Goal: Information Seeking & Learning: Learn about a topic

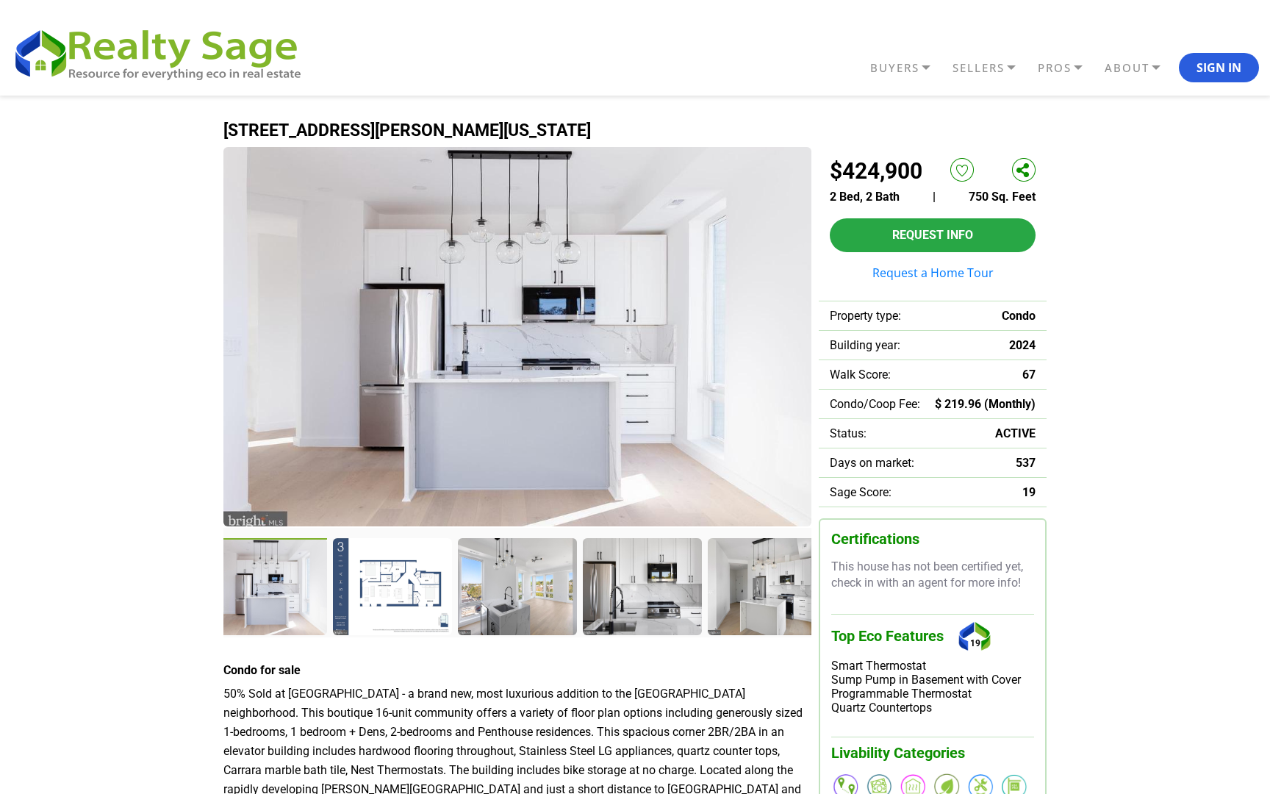
click at [518, 351] on img at bounding box center [517, 336] width 588 height 379
click at [385, 588] on div at bounding box center [394, 588] width 122 height 100
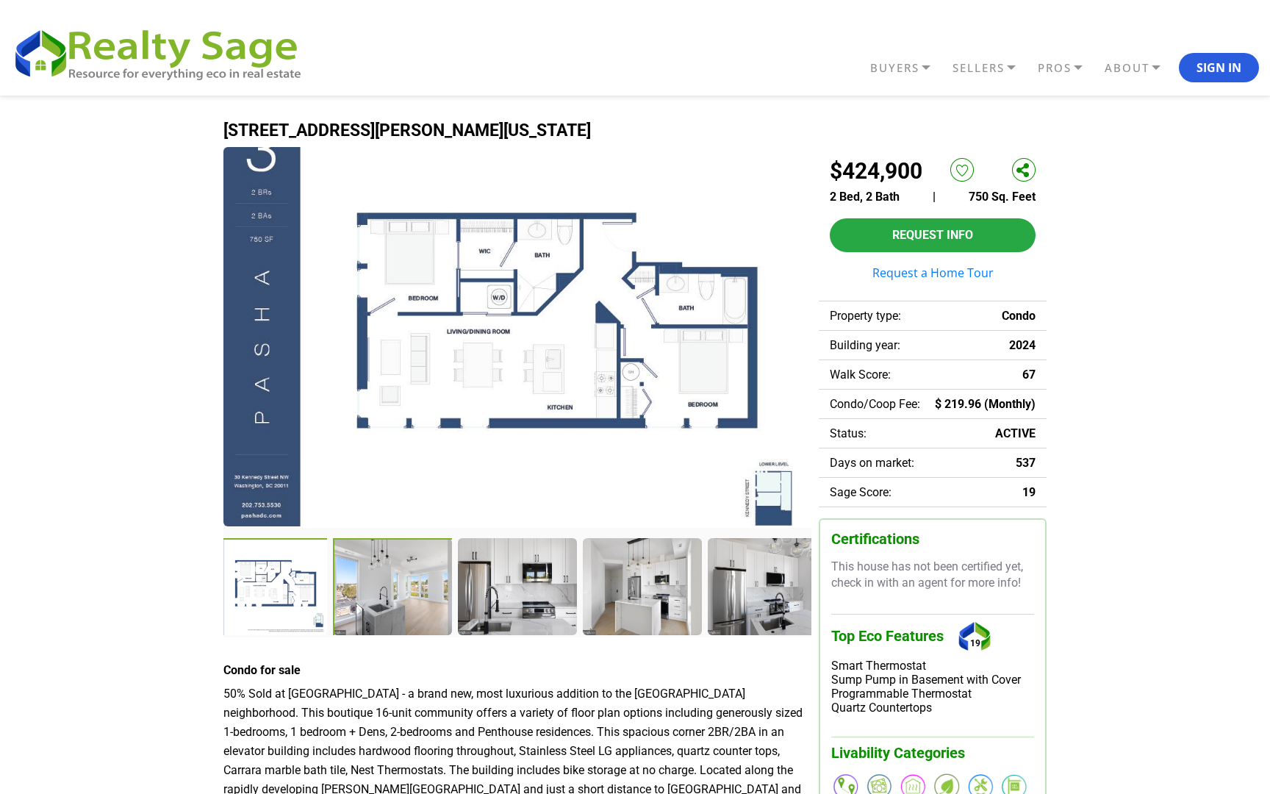
click at [404, 583] on div at bounding box center [394, 588] width 122 height 100
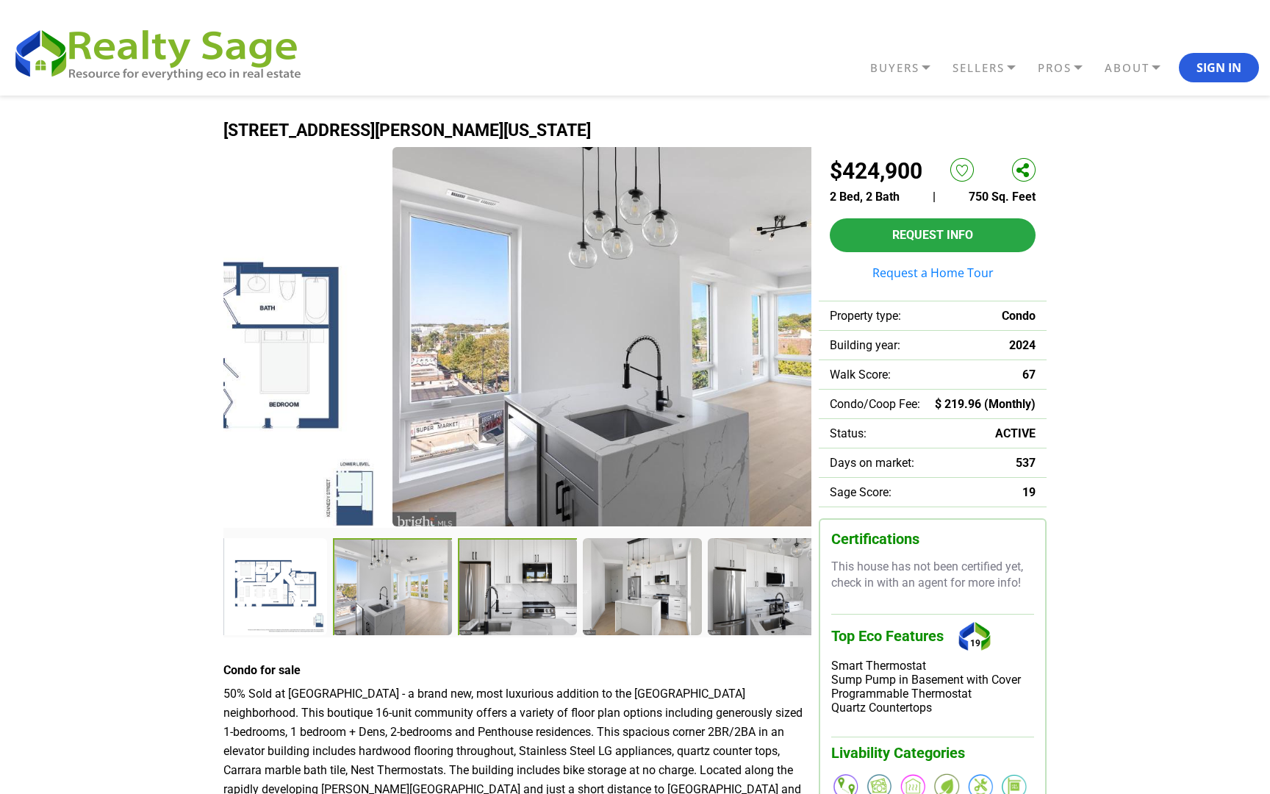
click at [512, 581] on div at bounding box center [519, 588] width 122 height 100
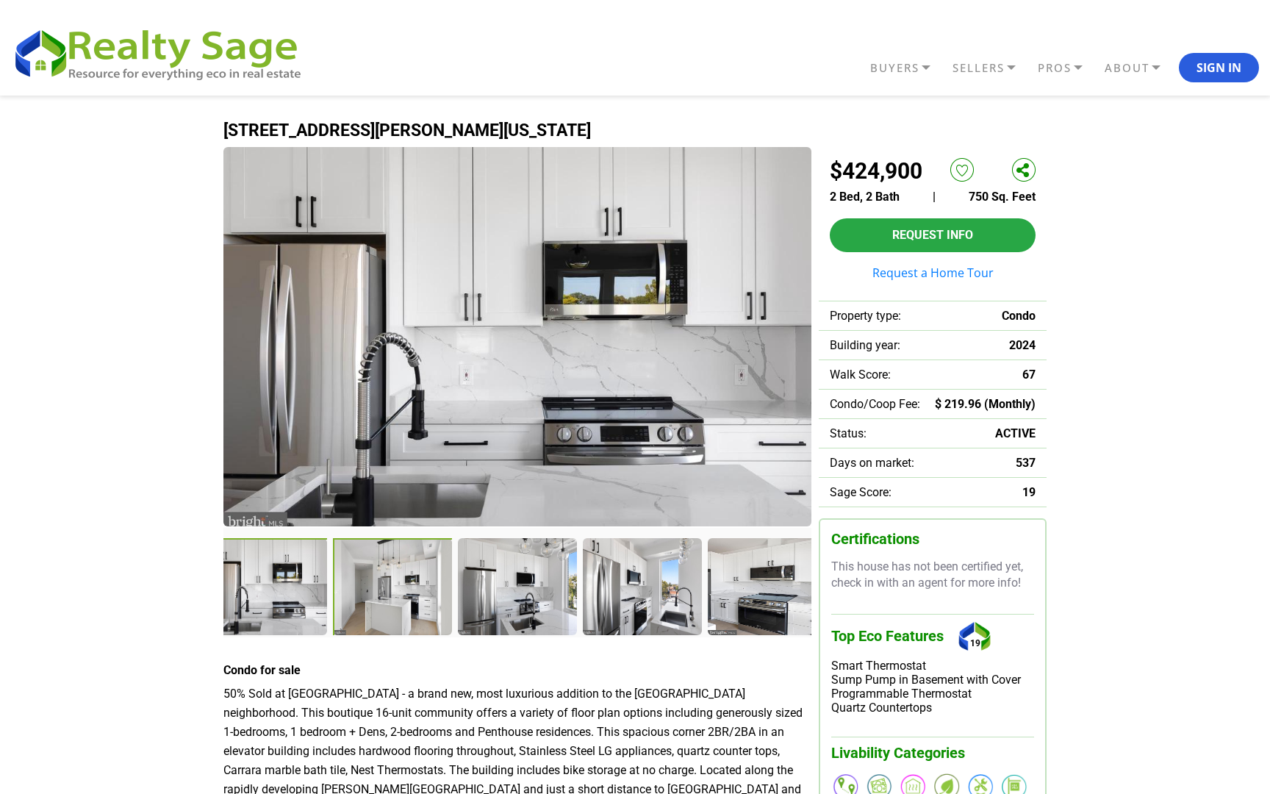
click at [425, 612] on div at bounding box center [394, 588] width 122 height 100
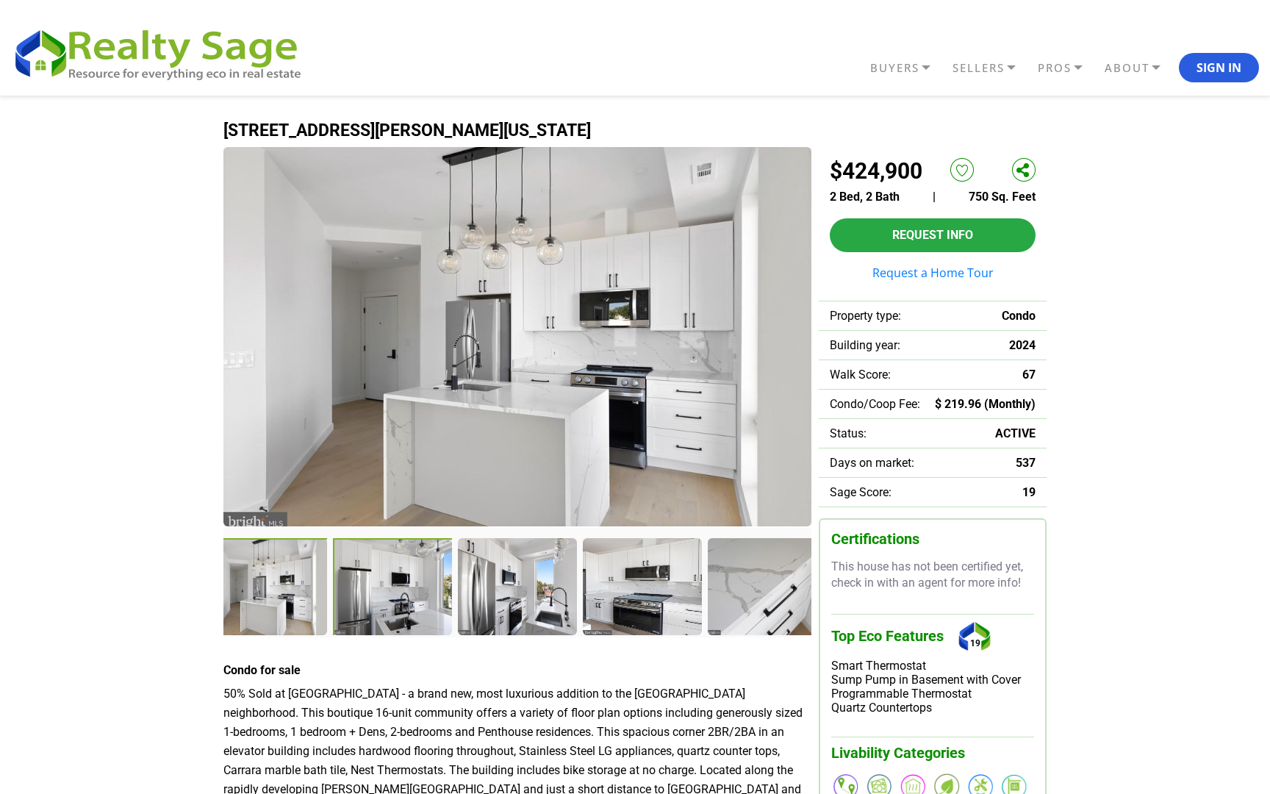
click at [437, 591] on div at bounding box center [394, 588] width 122 height 100
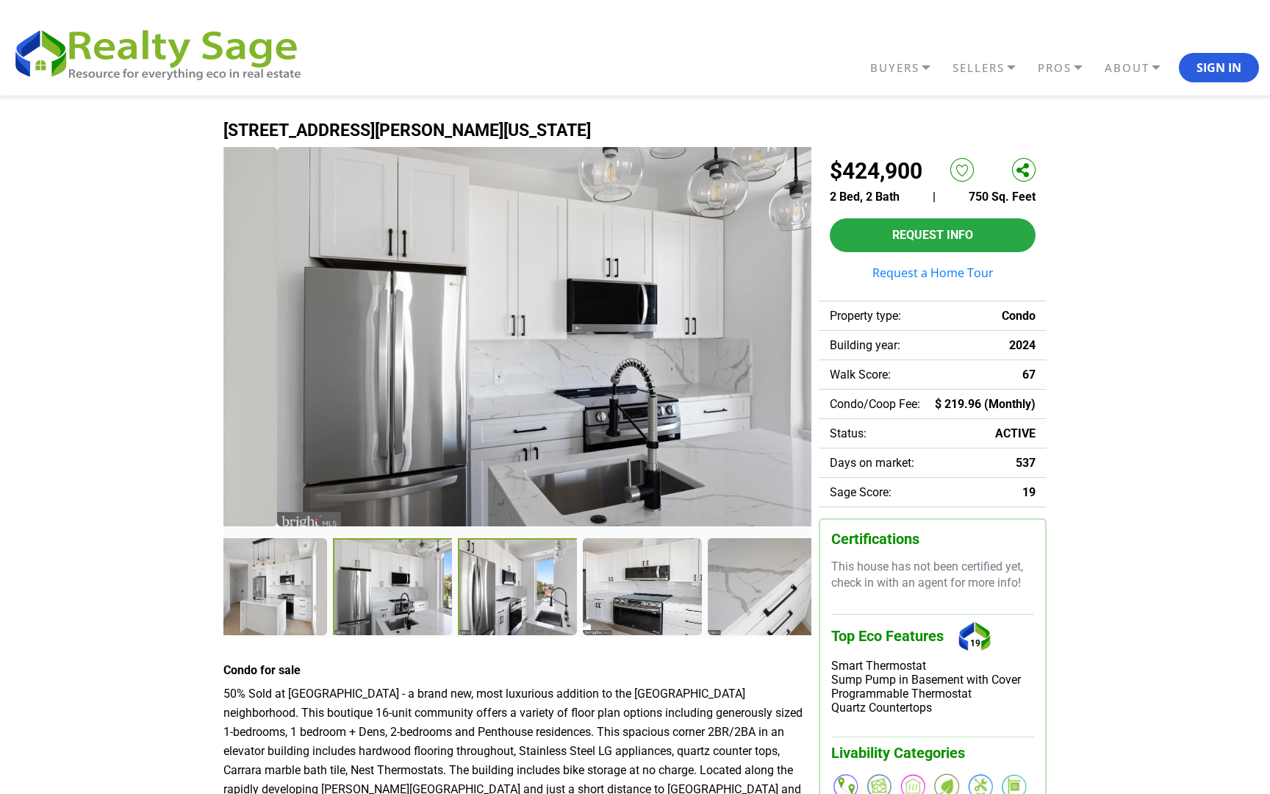
click at [490, 589] on div at bounding box center [519, 588] width 122 height 100
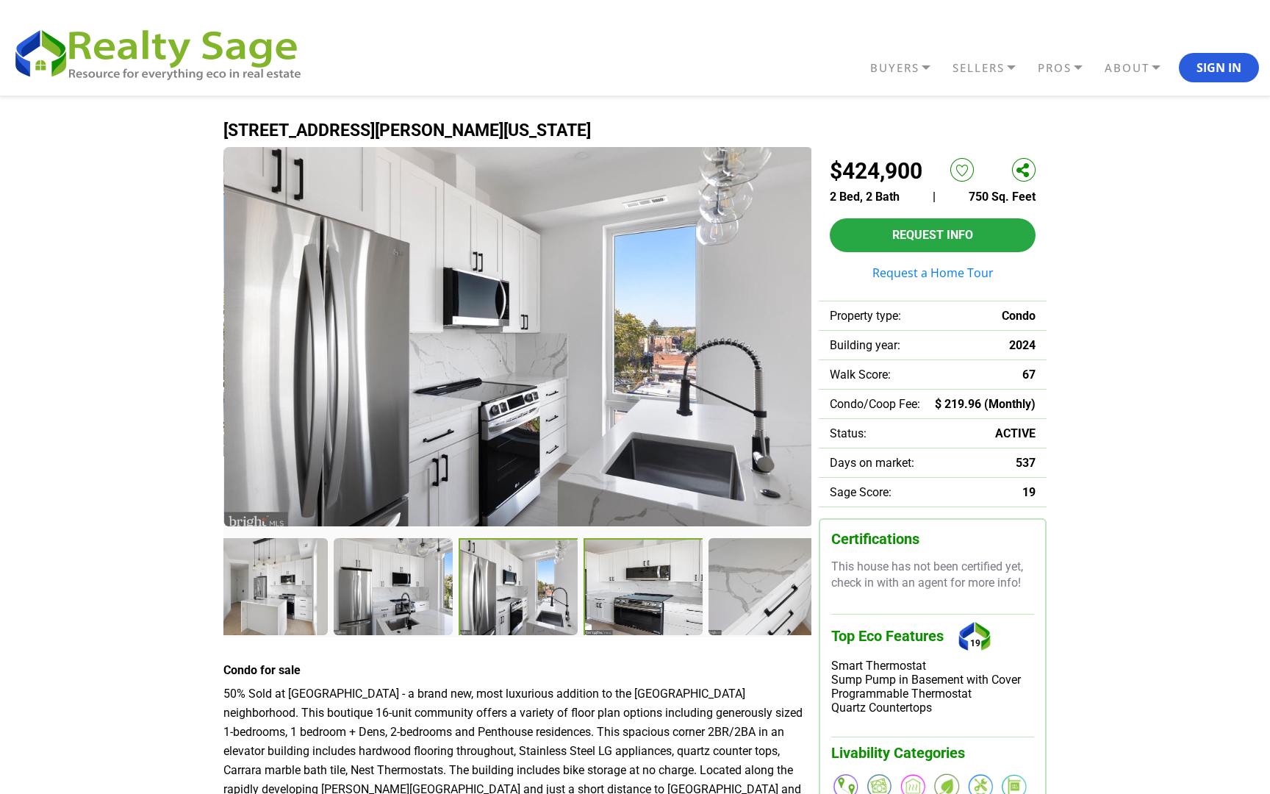
click at [584, 588] on div at bounding box center [645, 588] width 122 height 100
click at [654, 582] on div at bounding box center [644, 588] width 122 height 100
click at [770, 581] on div at bounding box center [769, 588] width 122 height 100
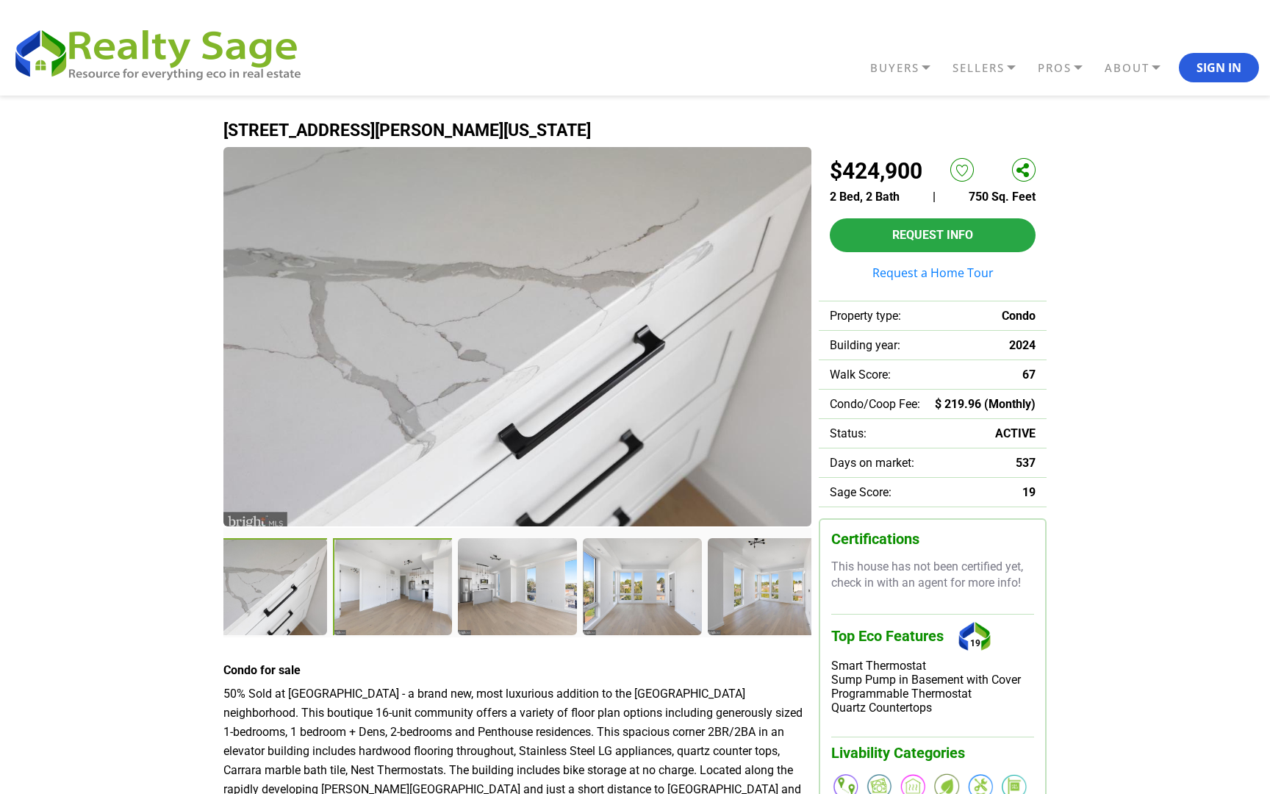
click at [446, 576] on div at bounding box center [394, 588] width 122 height 100
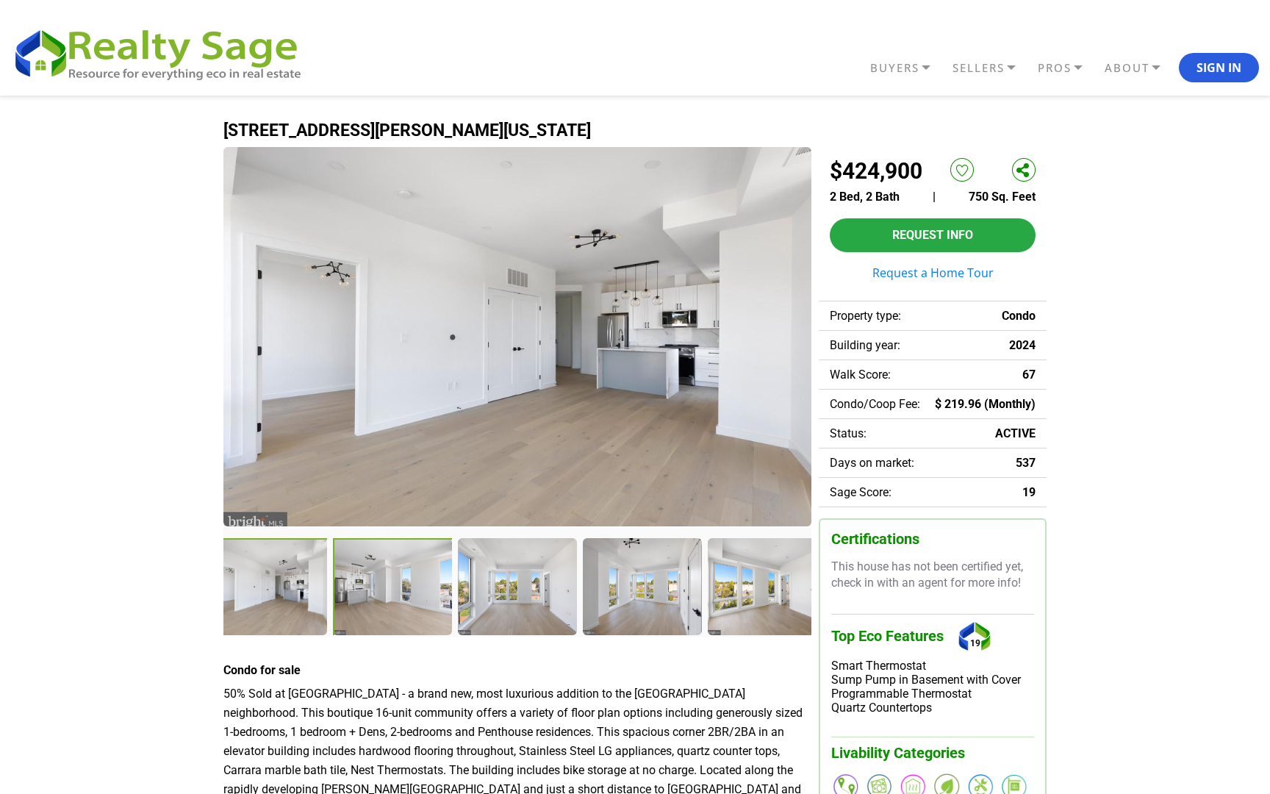
click at [443, 589] on div at bounding box center [394, 588] width 122 height 100
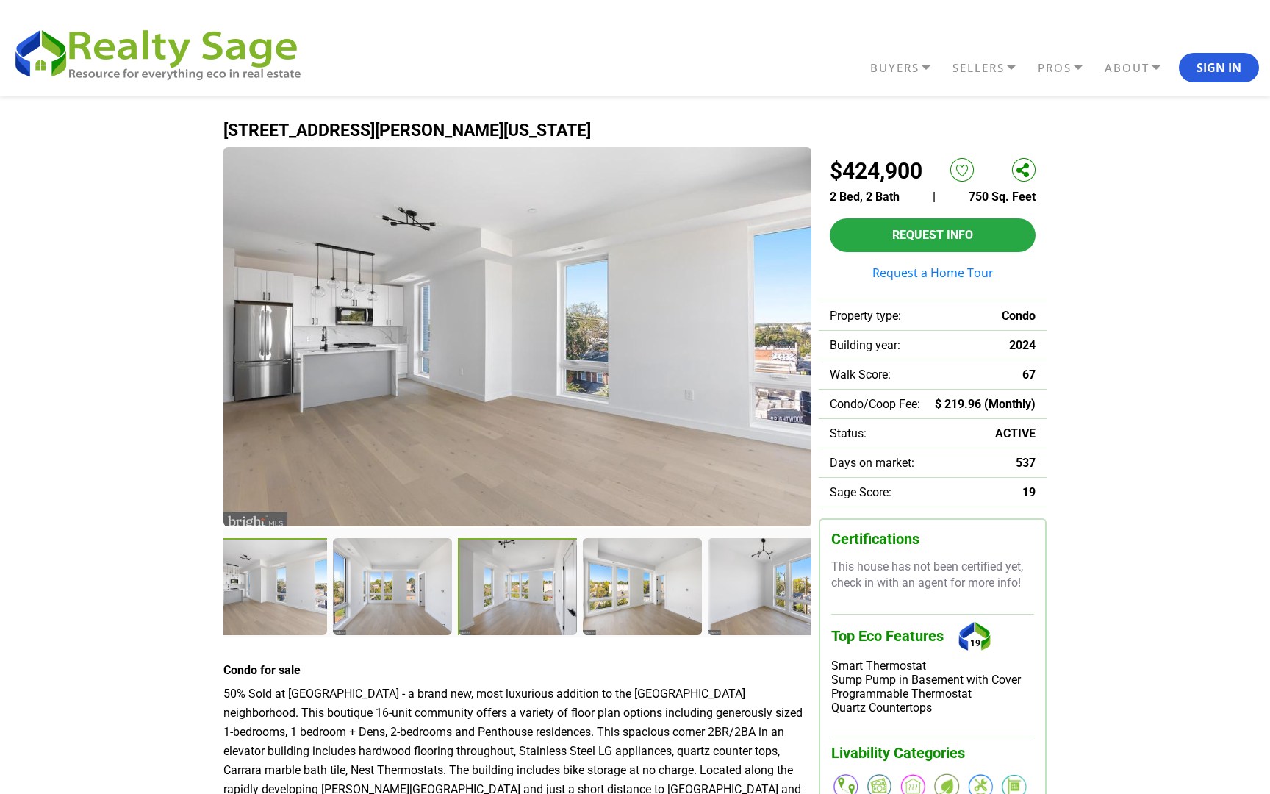
click at [523, 600] on div at bounding box center [519, 588] width 122 height 100
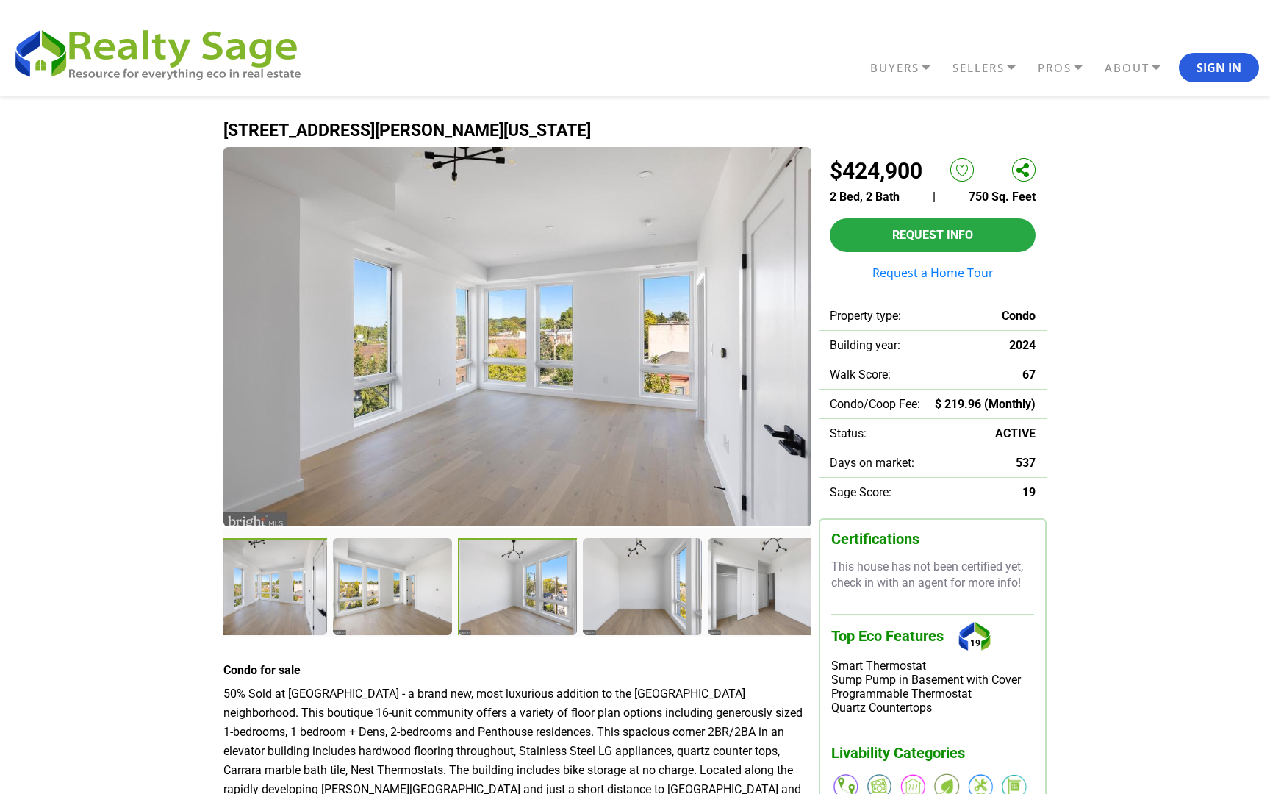
click at [503, 601] on div at bounding box center [519, 588] width 122 height 100
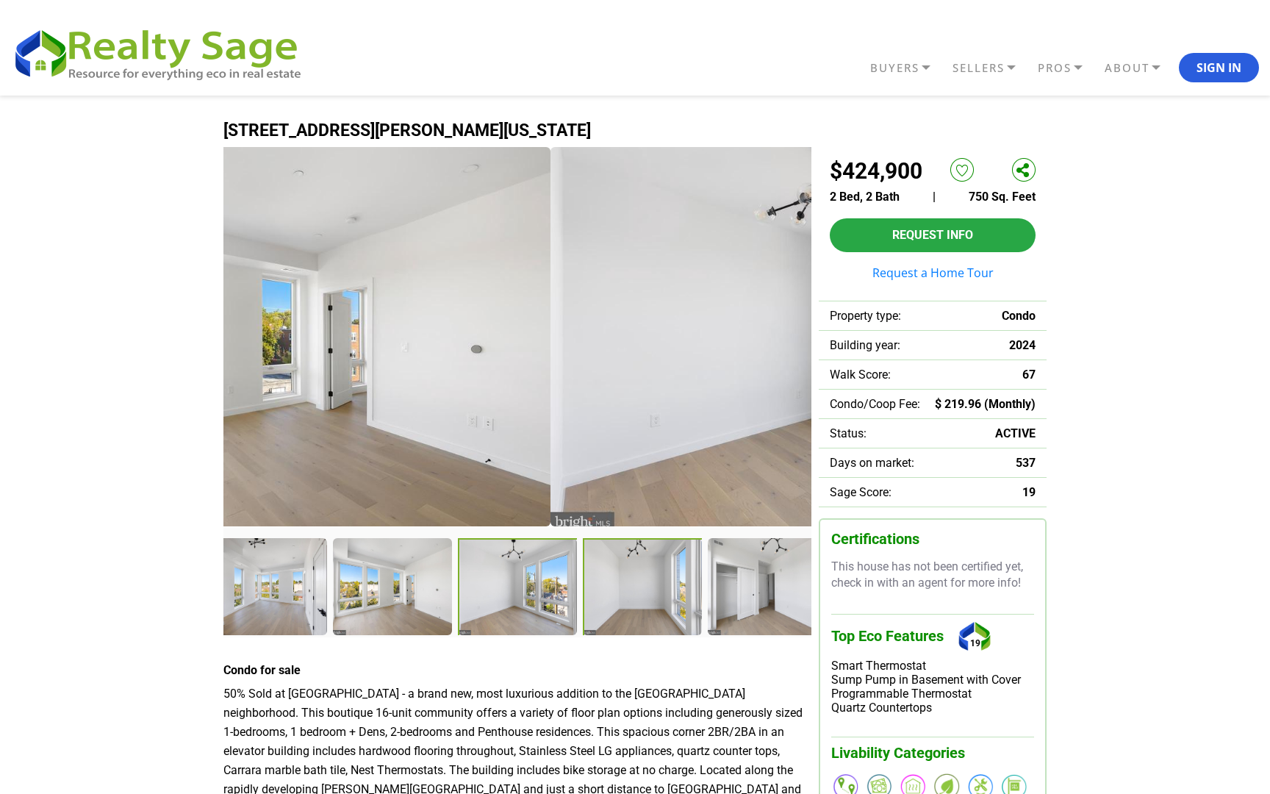
click at [606, 584] on div at bounding box center [644, 588] width 122 height 100
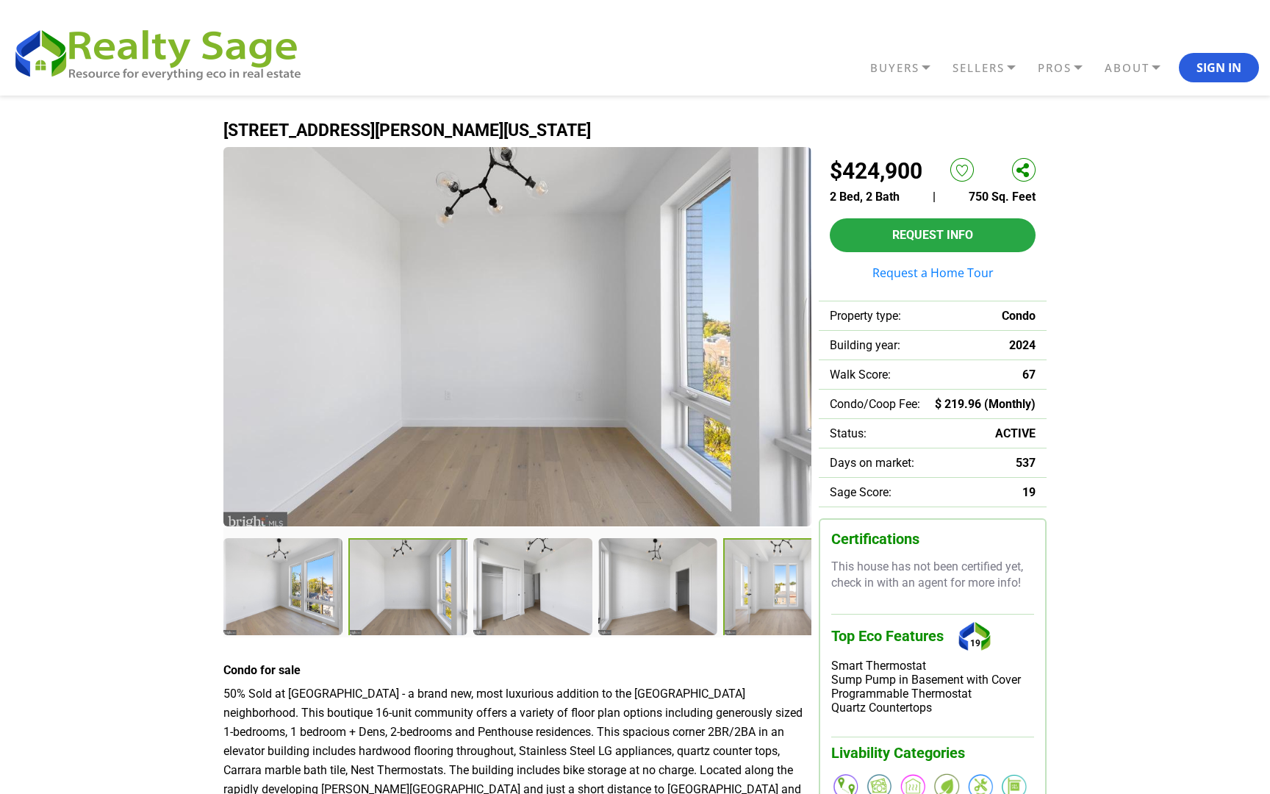
click at [756, 577] on div at bounding box center [784, 588] width 122 height 100
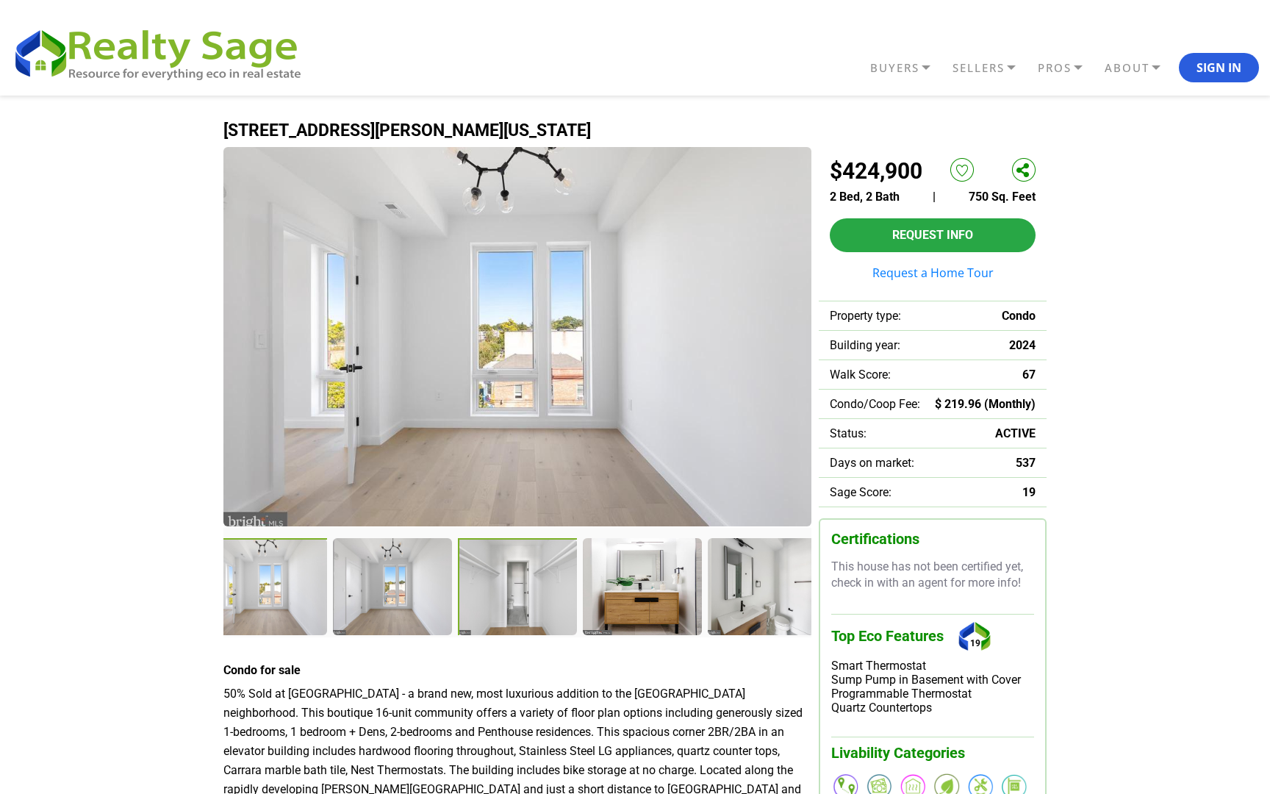
click at [550, 578] on div at bounding box center [519, 588] width 122 height 100
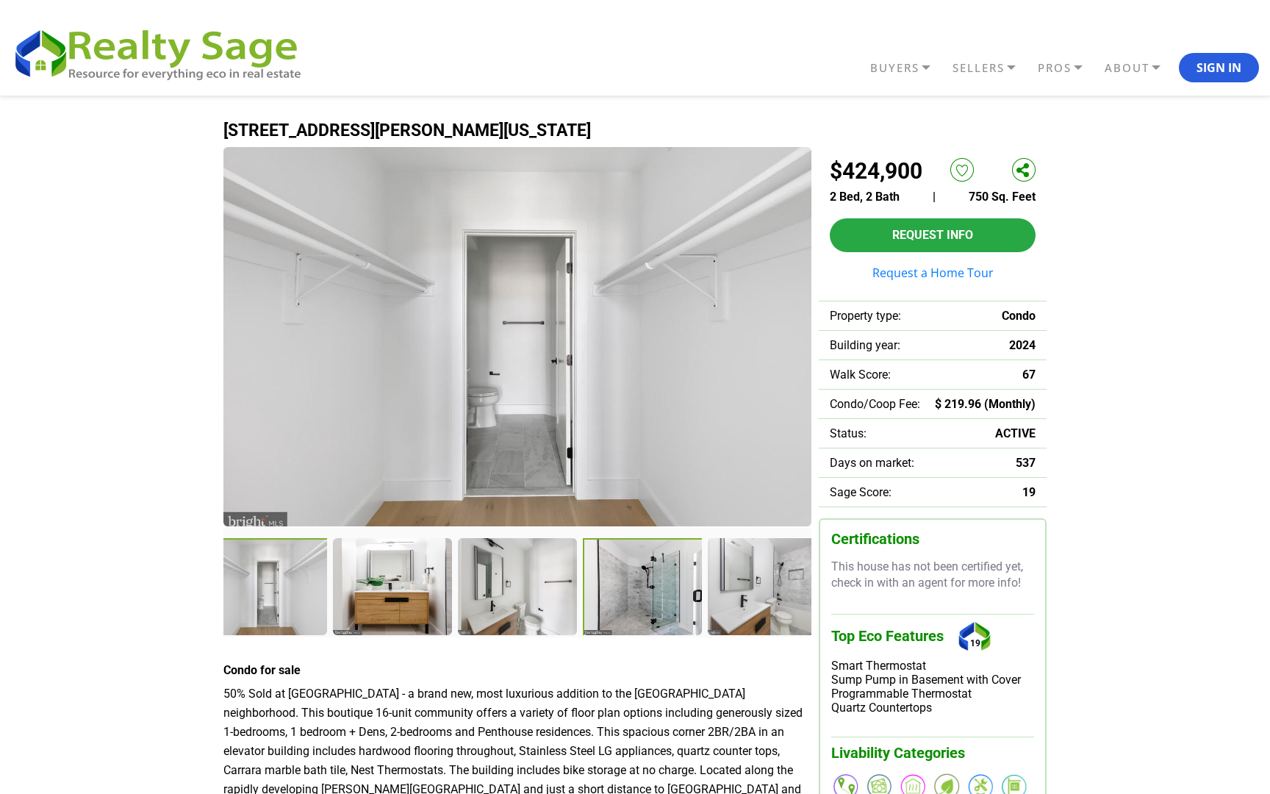
click at [635, 576] on div at bounding box center [644, 588] width 122 height 100
